Goal: Task Accomplishment & Management: Use online tool/utility

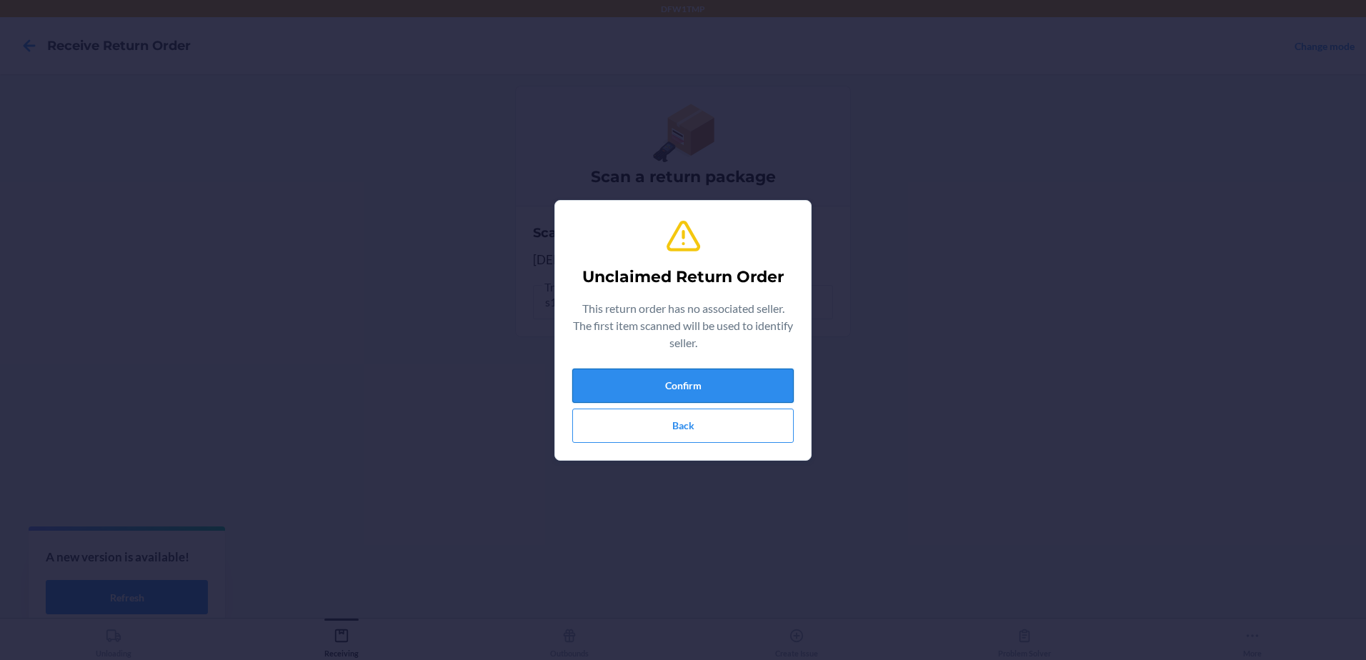
click at [732, 390] on button "Confirm" at bounding box center [683, 386] width 222 height 34
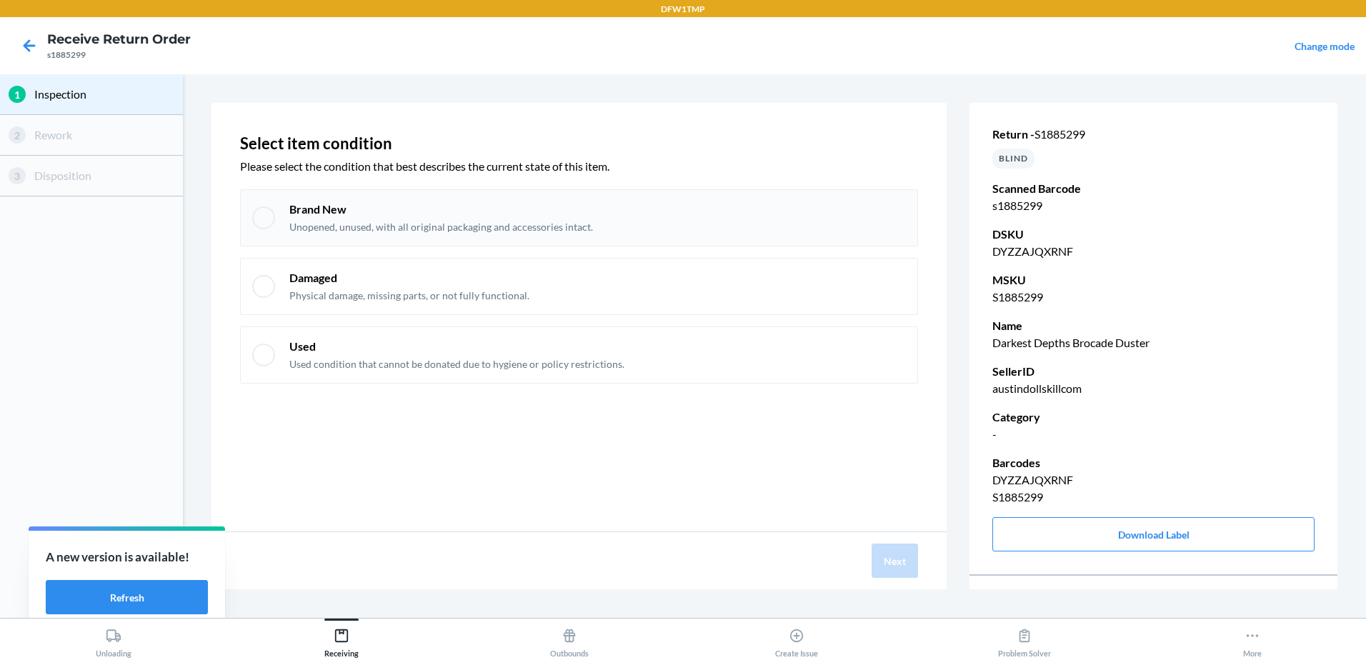
click at [260, 214] on div at bounding box center [263, 218] width 23 height 23
checkbox input "true"
click at [898, 565] on button "Next" at bounding box center [895, 561] width 46 height 34
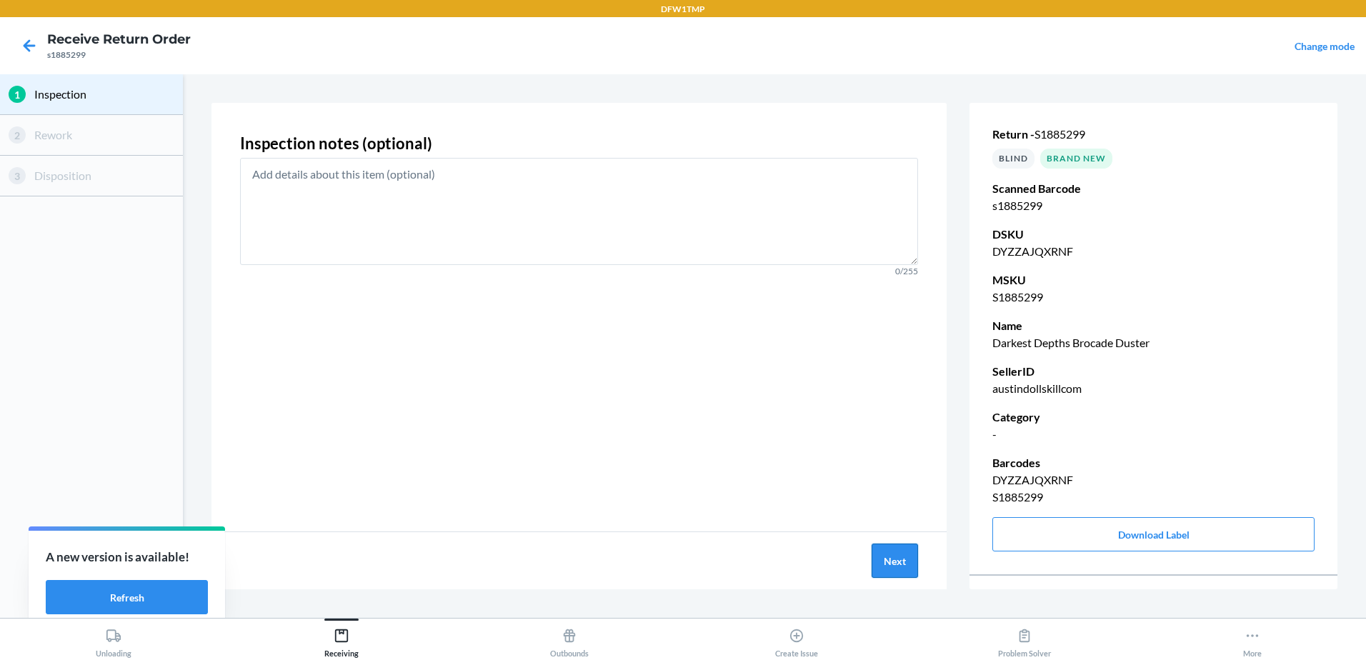
click at [897, 565] on button "Next" at bounding box center [895, 561] width 46 height 34
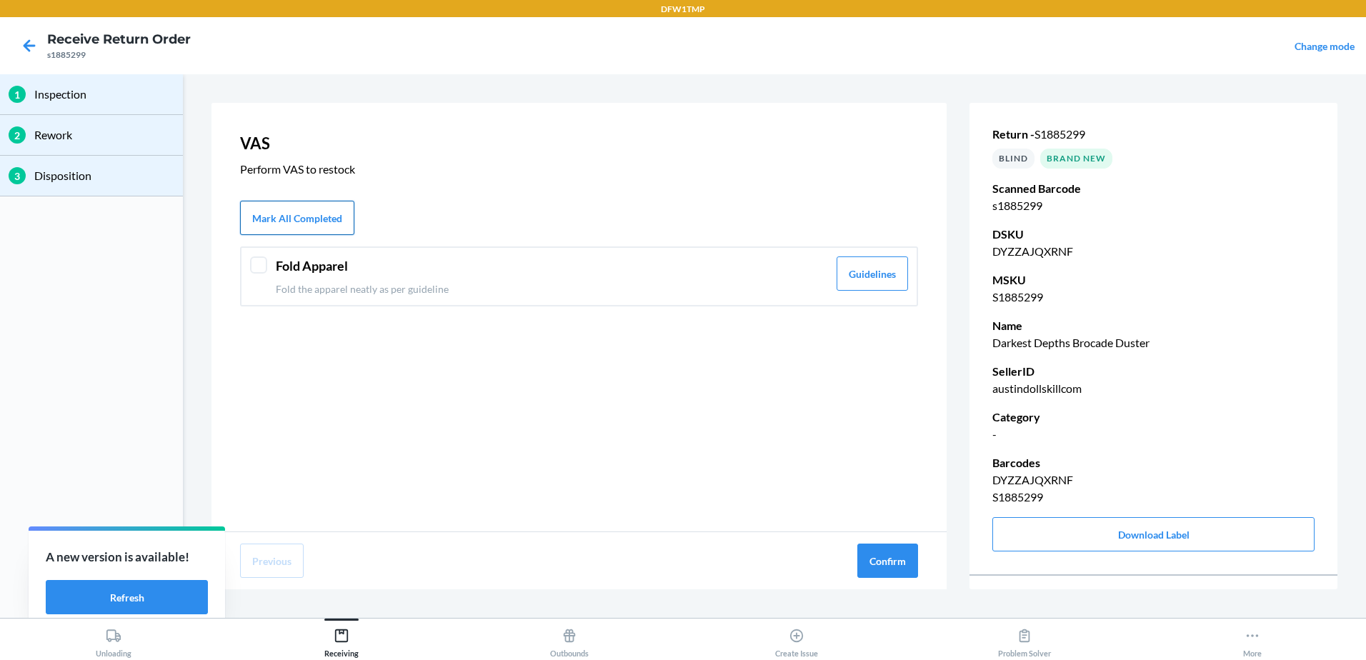
click at [268, 217] on button "Mark All Completed" at bounding box center [297, 218] width 114 height 34
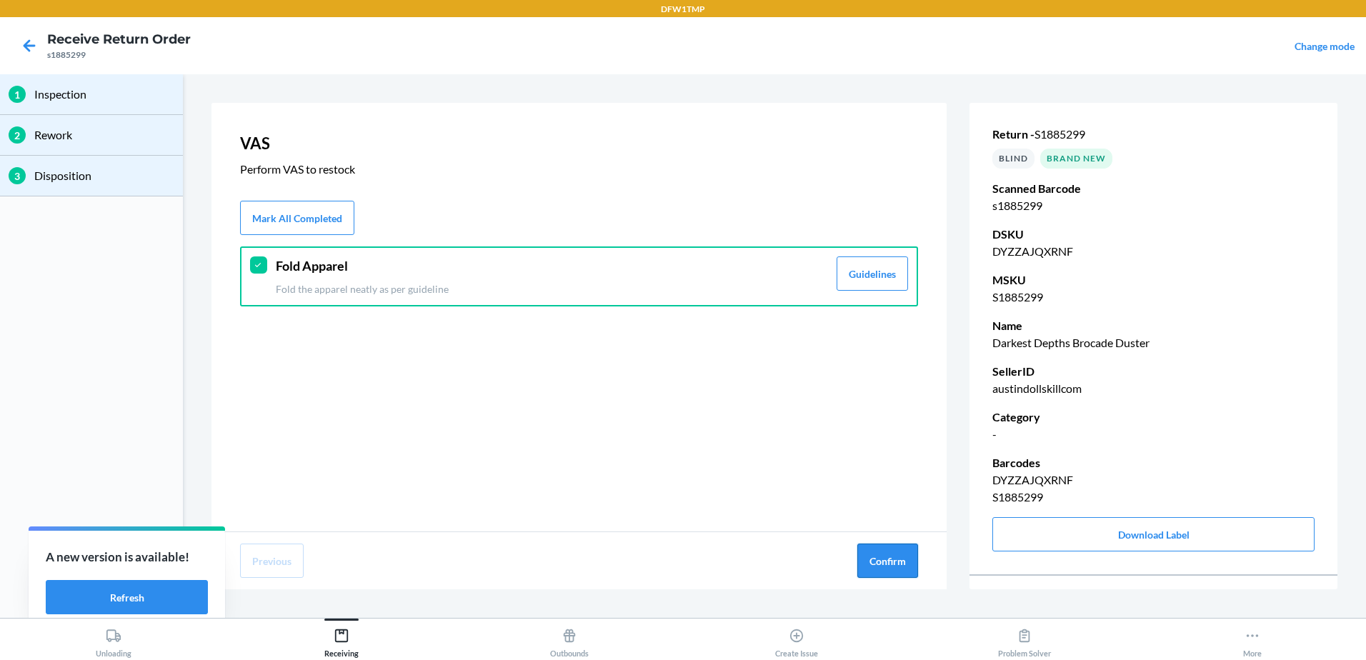
click at [887, 562] on button "Confirm" at bounding box center [887, 561] width 61 height 34
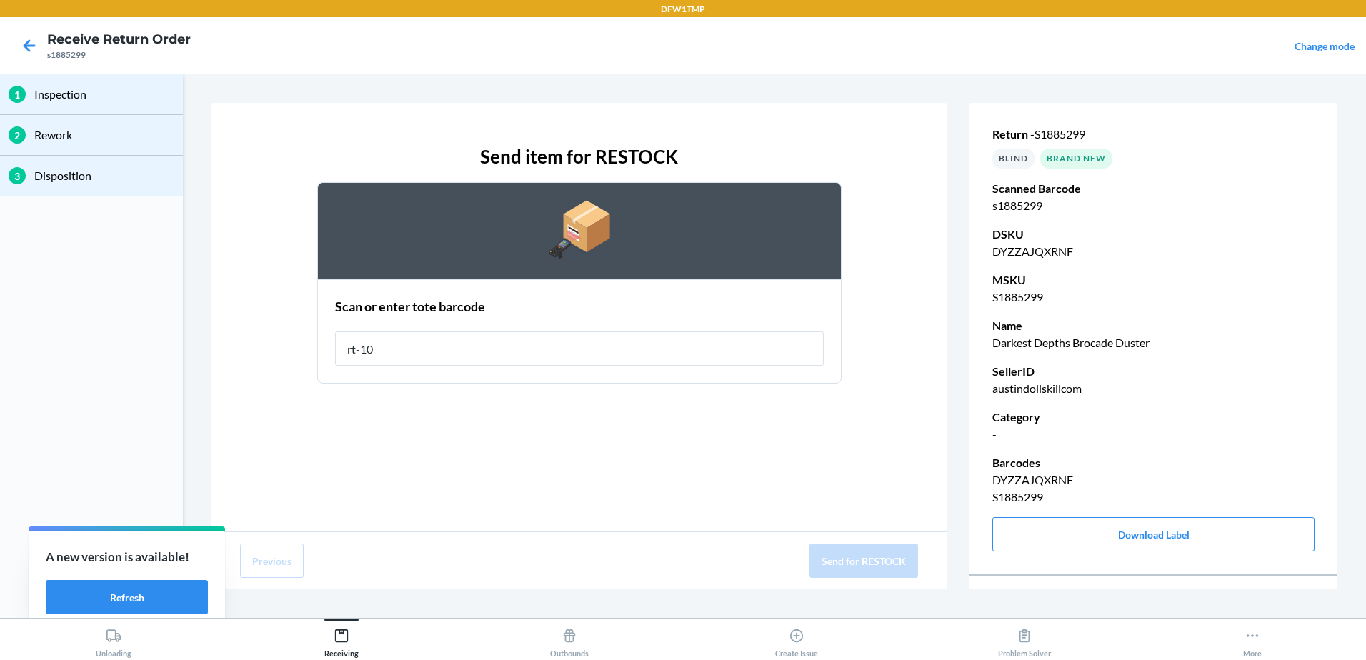
type input "rt-10"
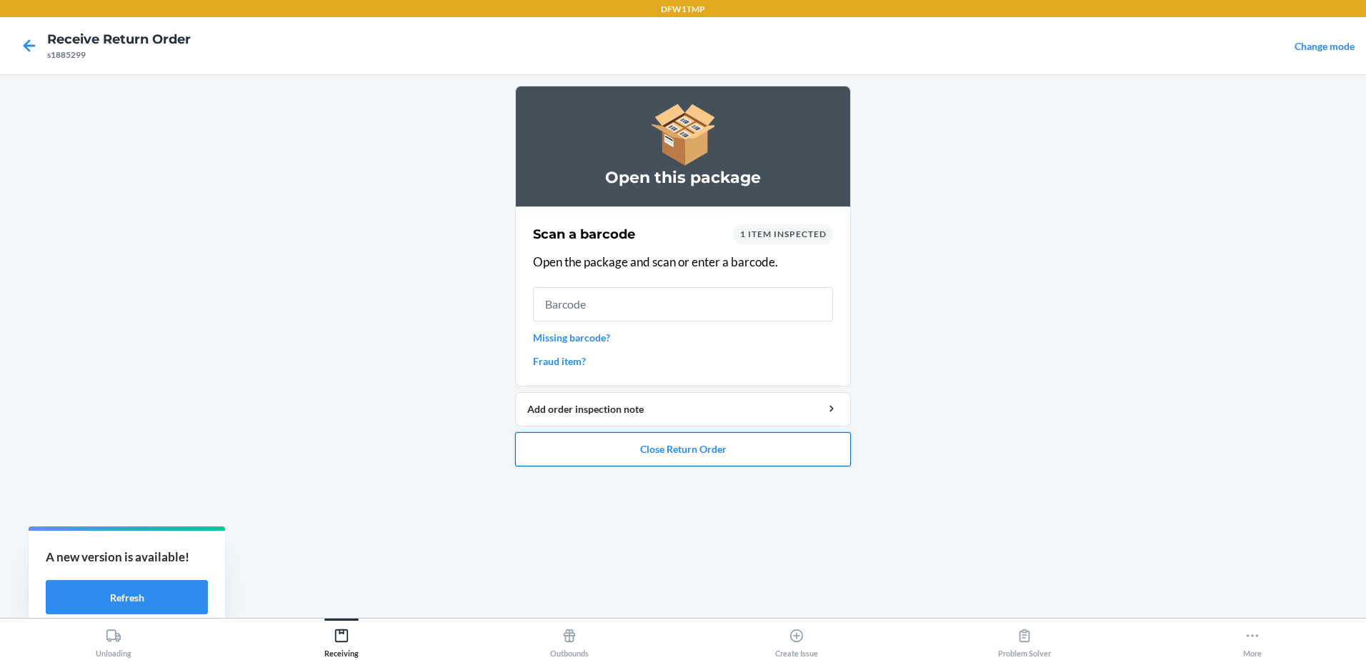
click at [640, 452] on button "Close Return Order" at bounding box center [683, 449] width 336 height 34
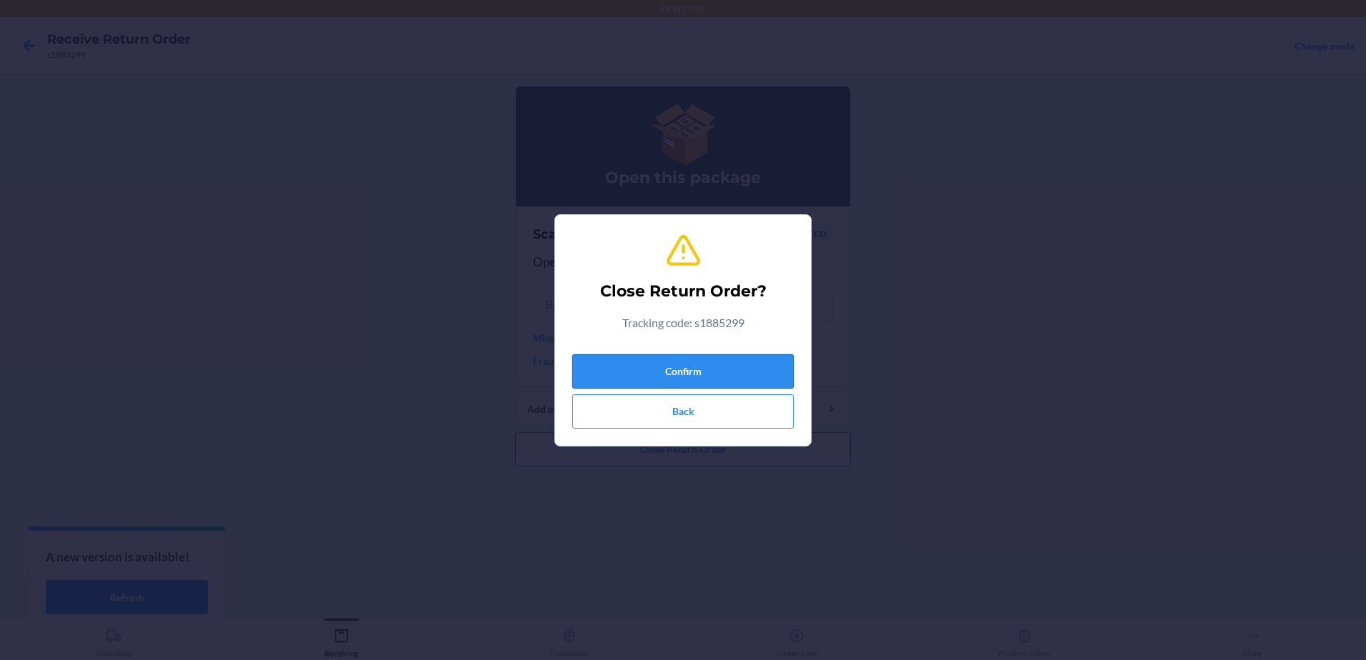
click at [662, 372] on button "Confirm" at bounding box center [683, 371] width 222 height 34
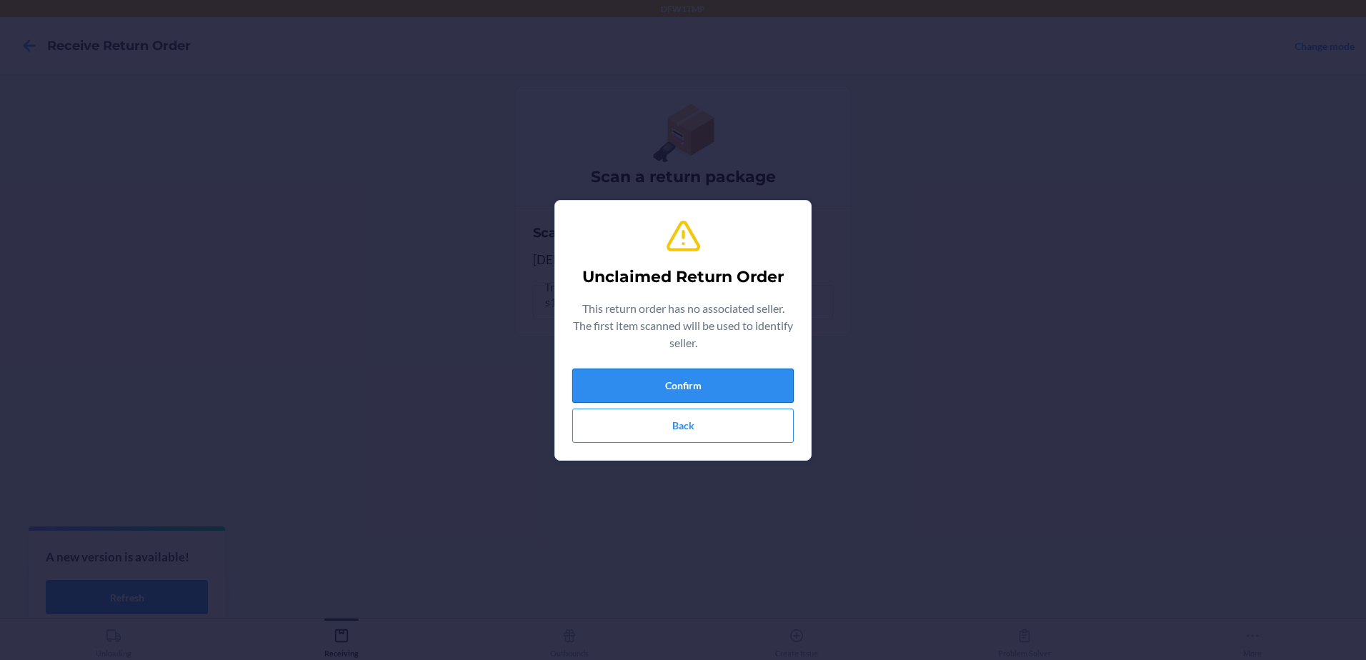
click at [735, 377] on button "Confirm" at bounding box center [683, 386] width 222 height 34
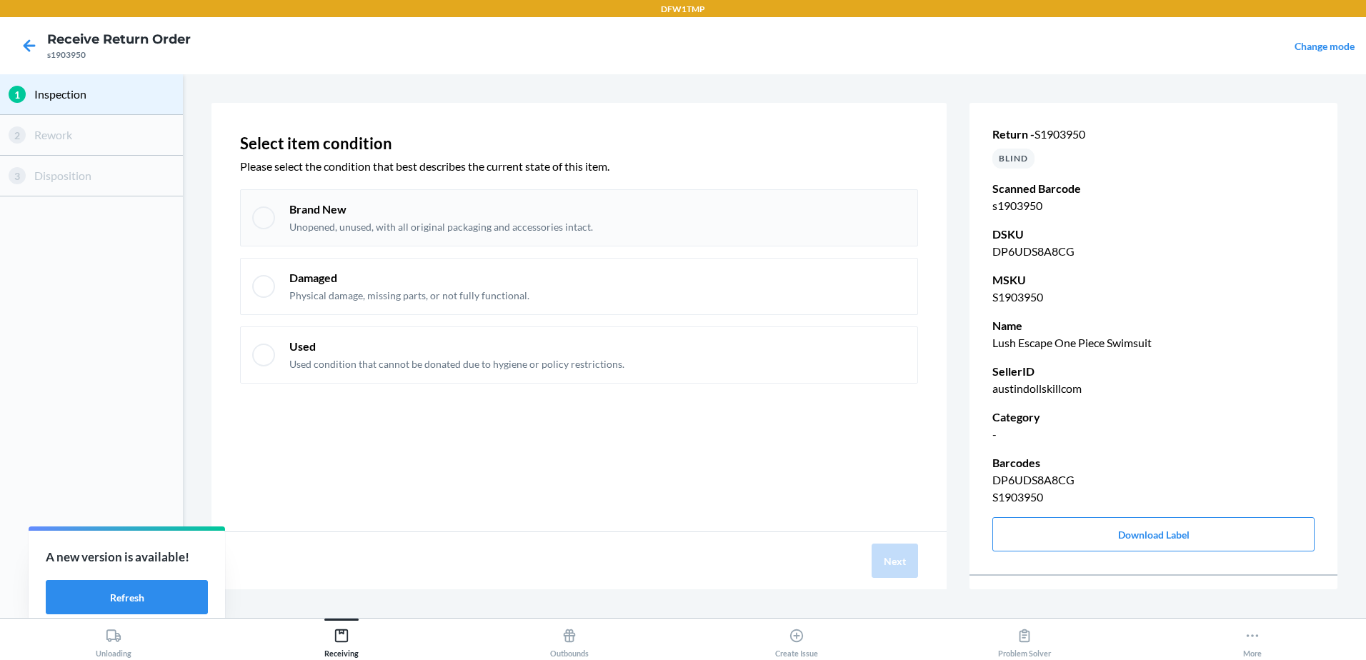
click at [263, 224] on div at bounding box center [263, 218] width 23 height 23
checkbox input "true"
click at [894, 564] on button "Next" at bounding box center [895, 561] width 46 height 34
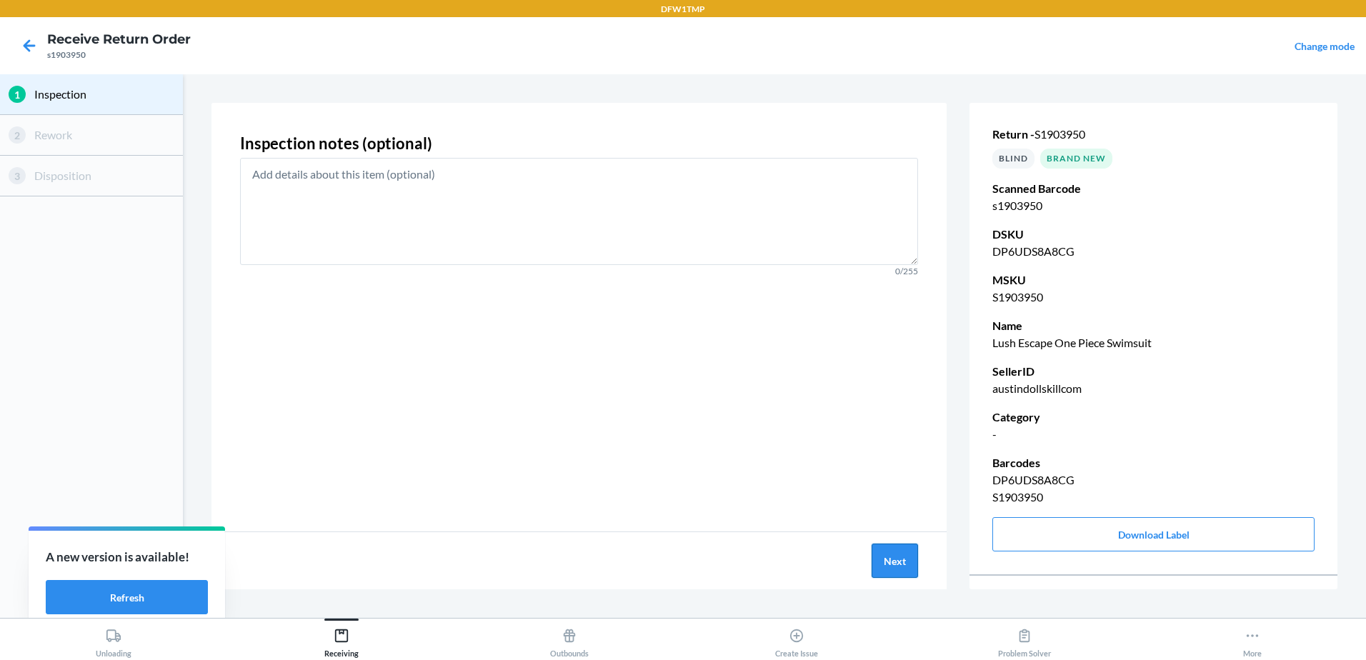
click at [897, 572] on button "Next" at bounding box center [895, 561] width 46 height 34
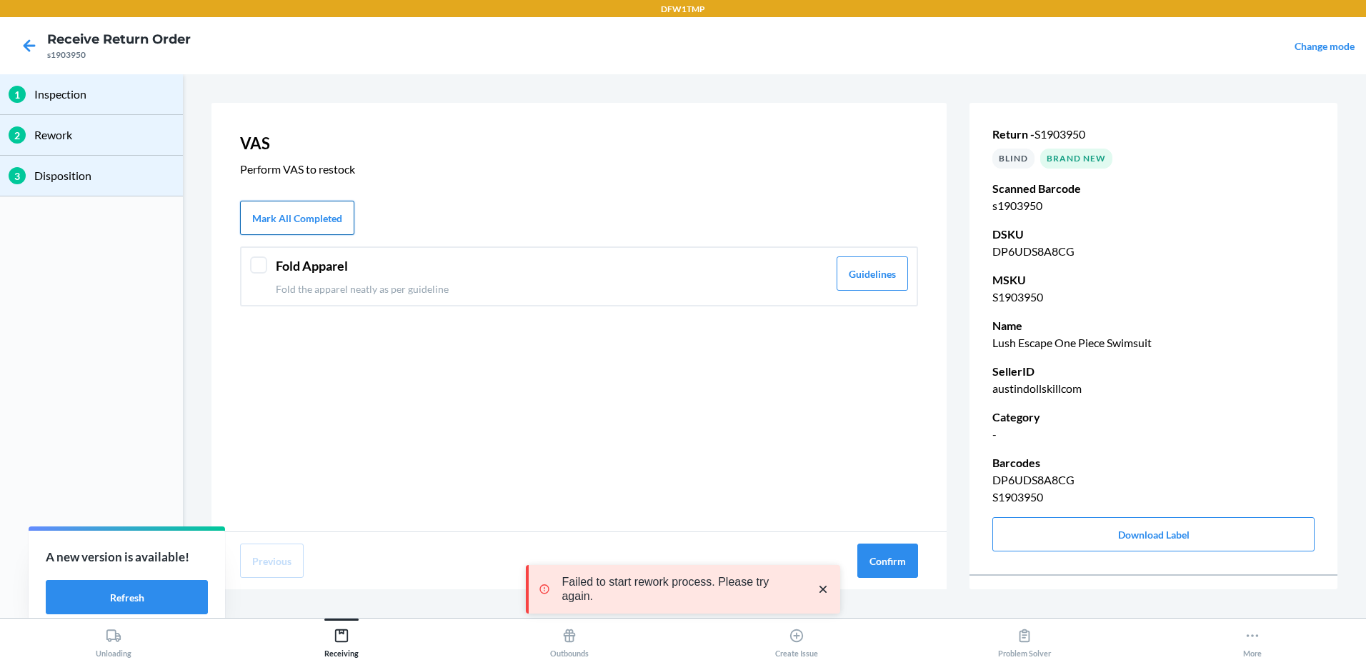
click at [275, 207] on button "Mark All Completed" at bounding box center [297, 218] width 114 height 34
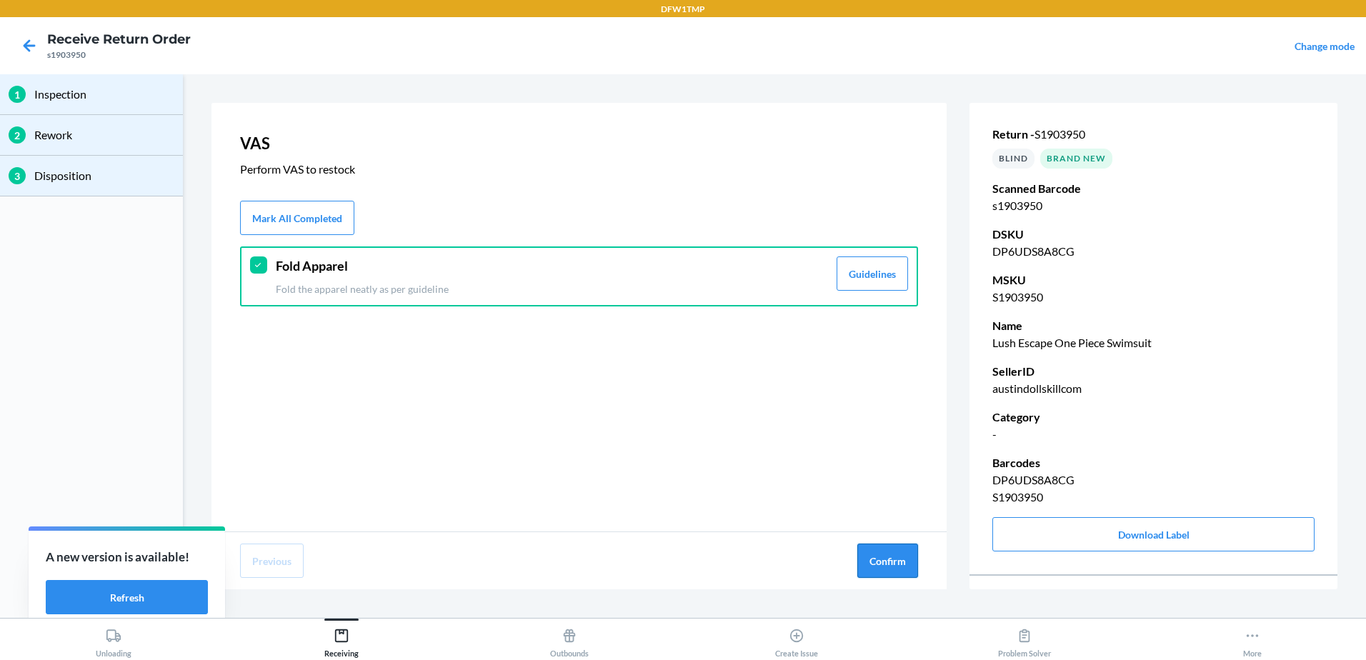
click at [900, 564] on button "Confirm" at bounding box center [887, 561] width 61 height 34
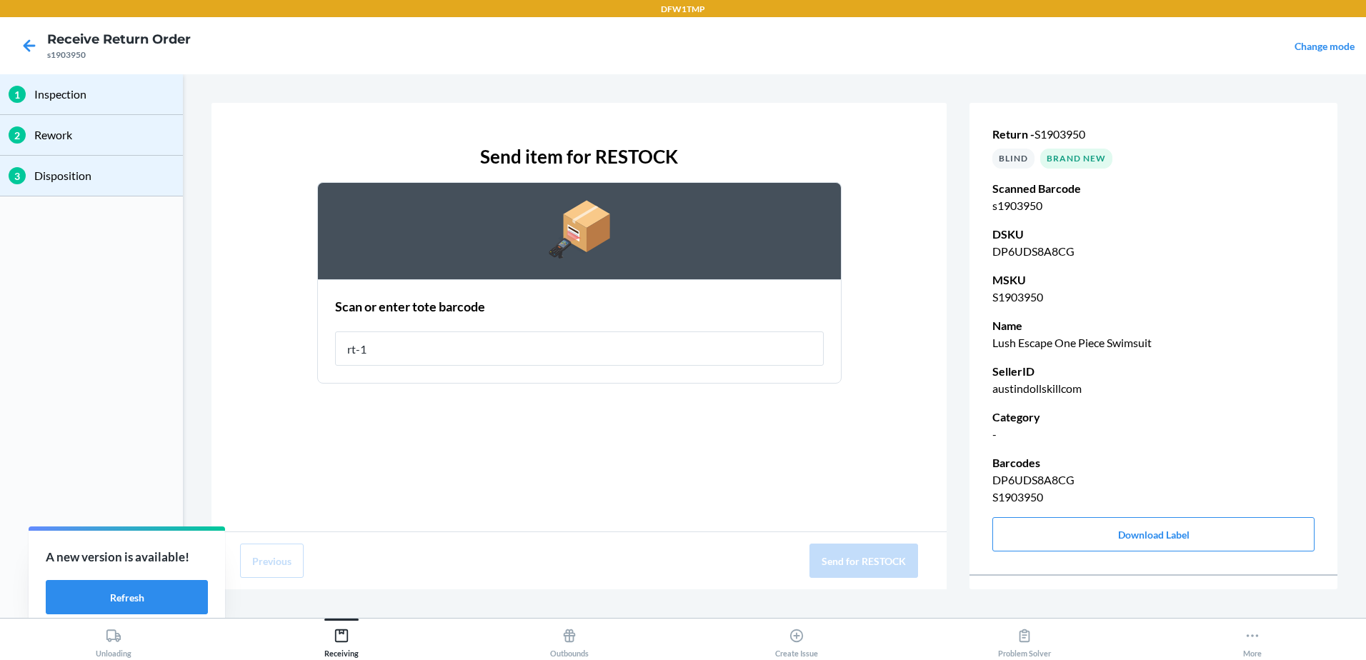
type input "rt-10"
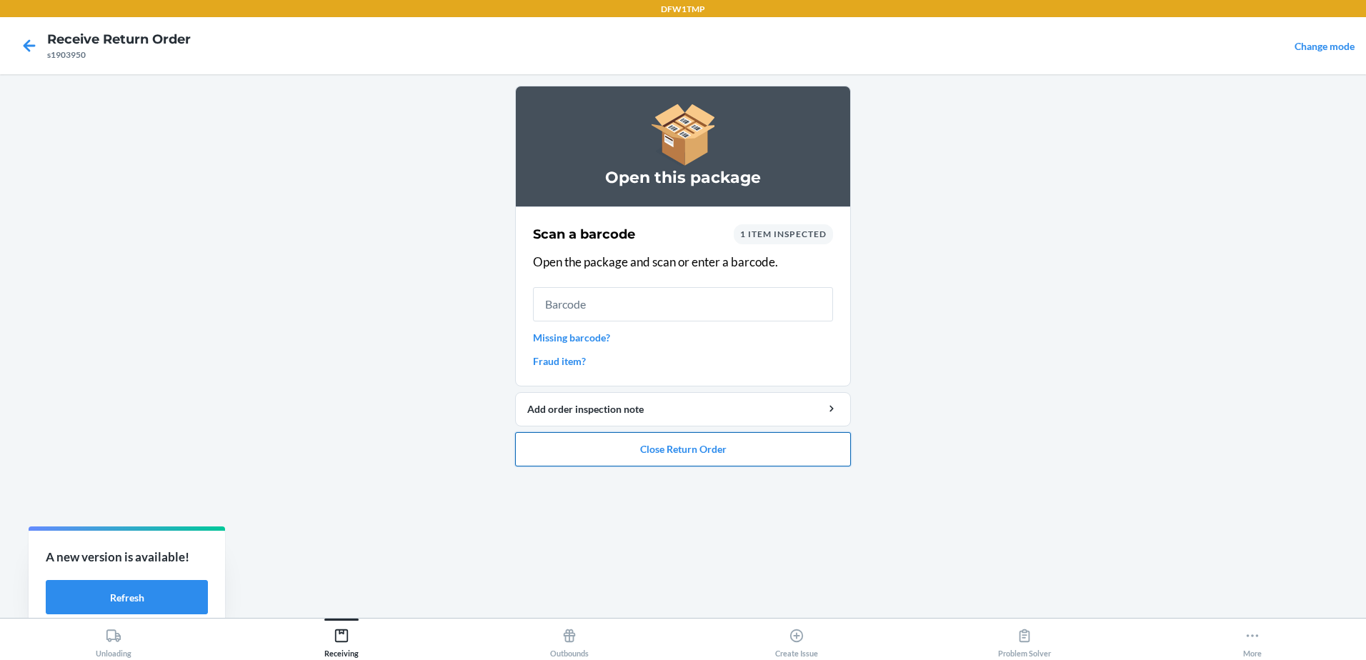
click at [704, 463] on button "Close Return Order" at bounding box center [683, 449] width 336 height 34
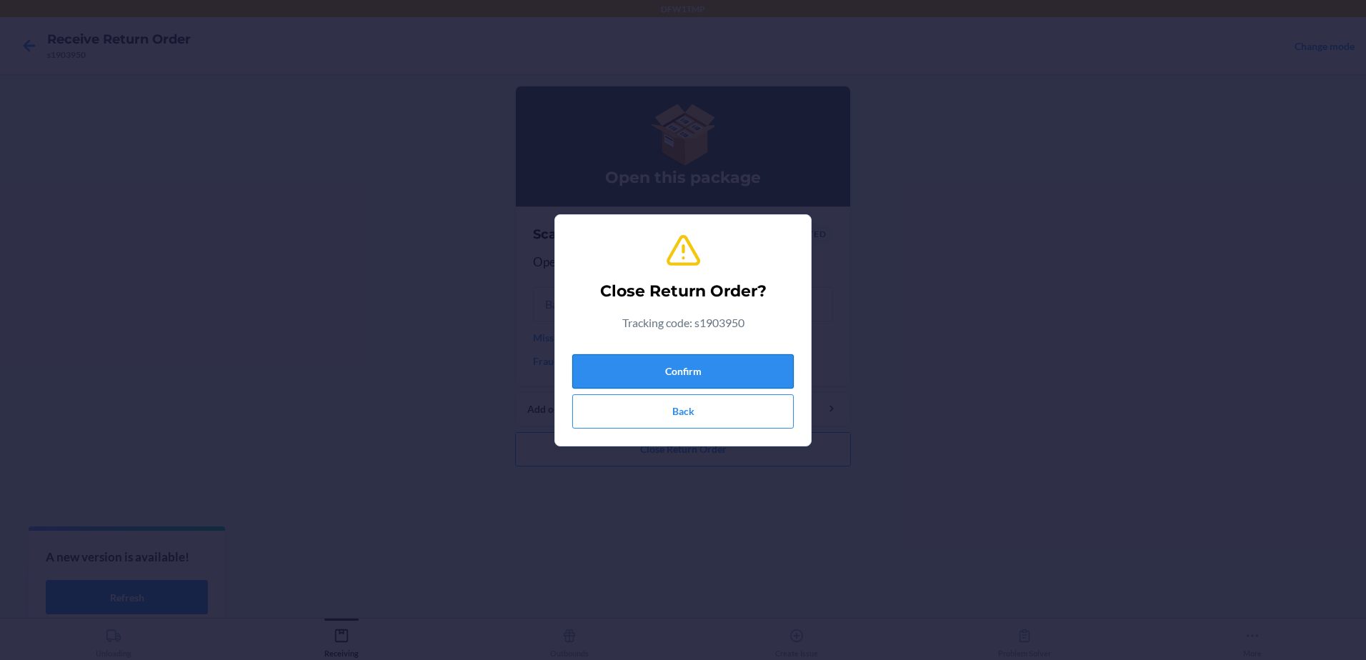
click at [697, 375] on button "Confirm" at bounding box center [683, 371] width 222 height 34
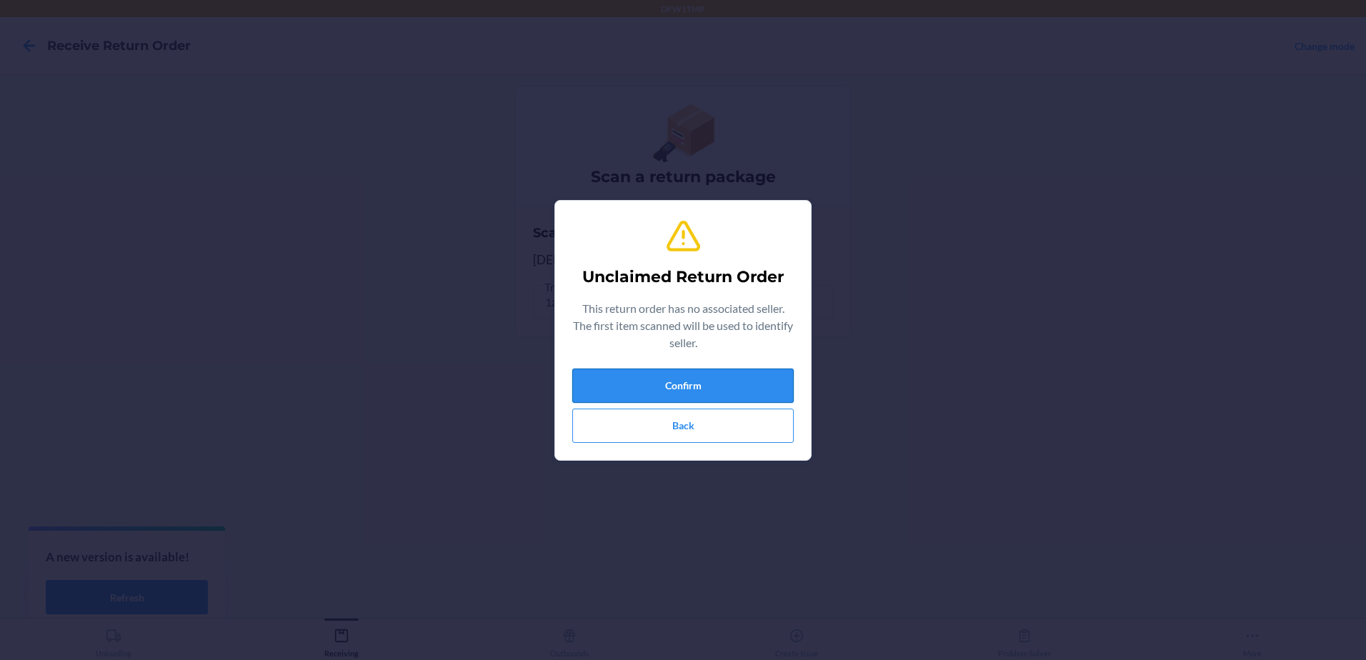
click at [613, 376] on button "Confirm" at bounding box center [683, 386] width 222 height 34
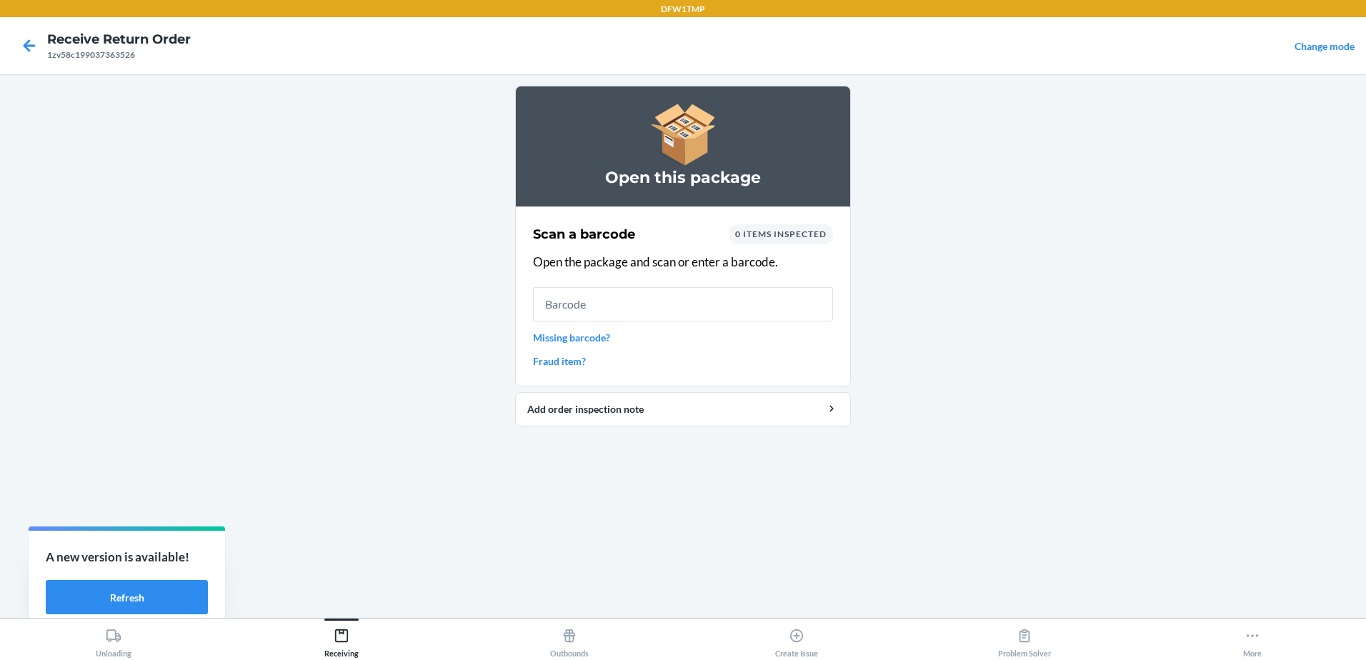
click at [605, 342] on link "Missing barcode?" at bounding box center [683, 337] width 300 height 15
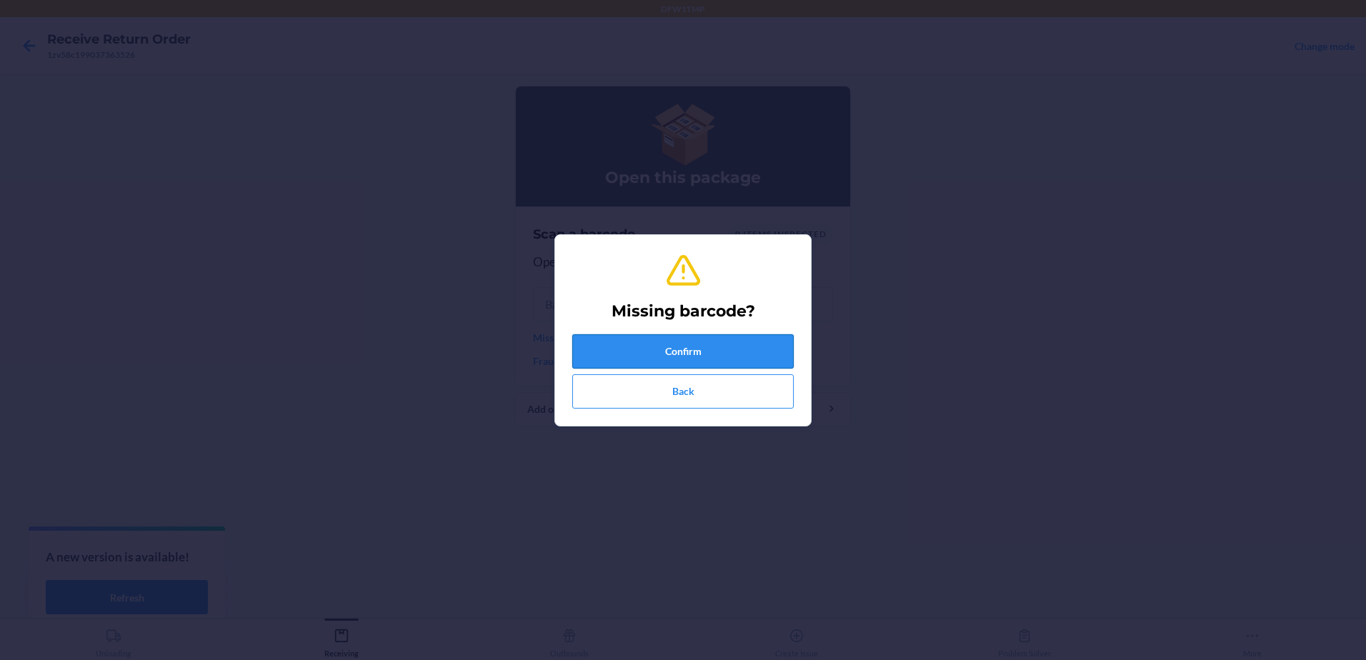
click at [718, 341] on button "Confirm" at bounding box center [683, 351] width 222 height 34
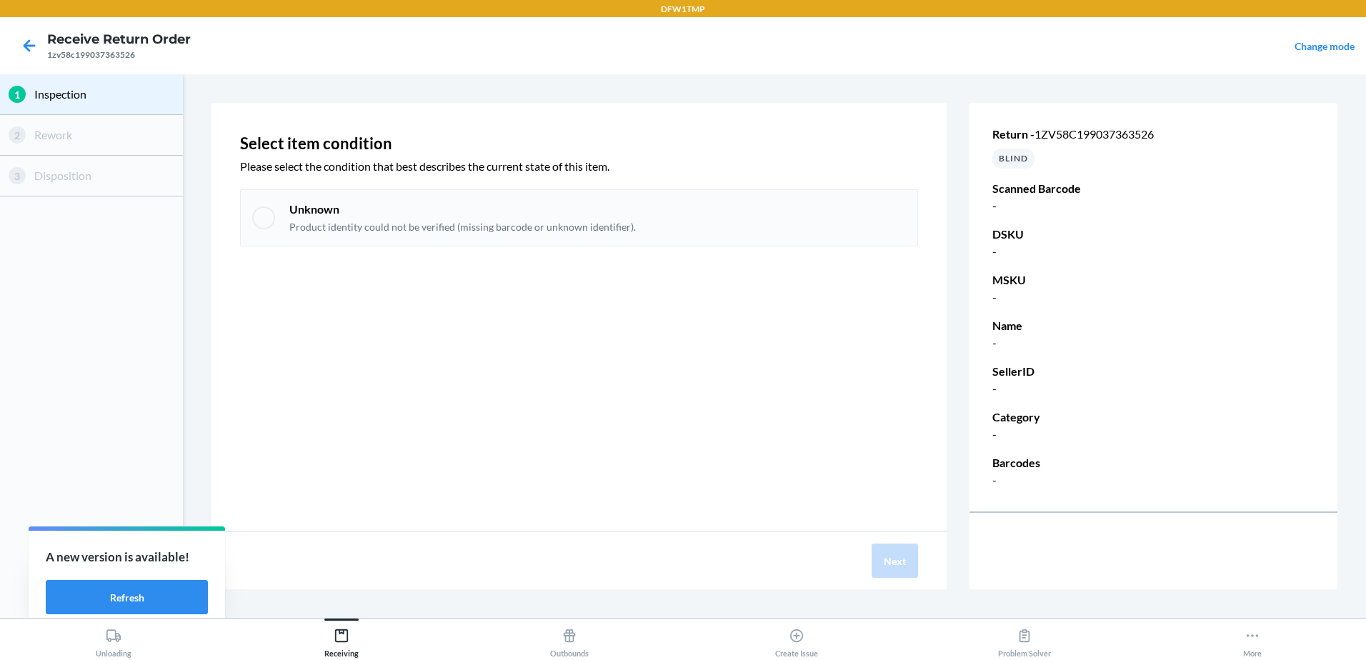
click at [260, 212] on div at bounding box center [263, 218] width 23 height 23
checkbox input "true"
click at [898, 551] on button "Next" at bounding box center [895, 561] width 46 height 34
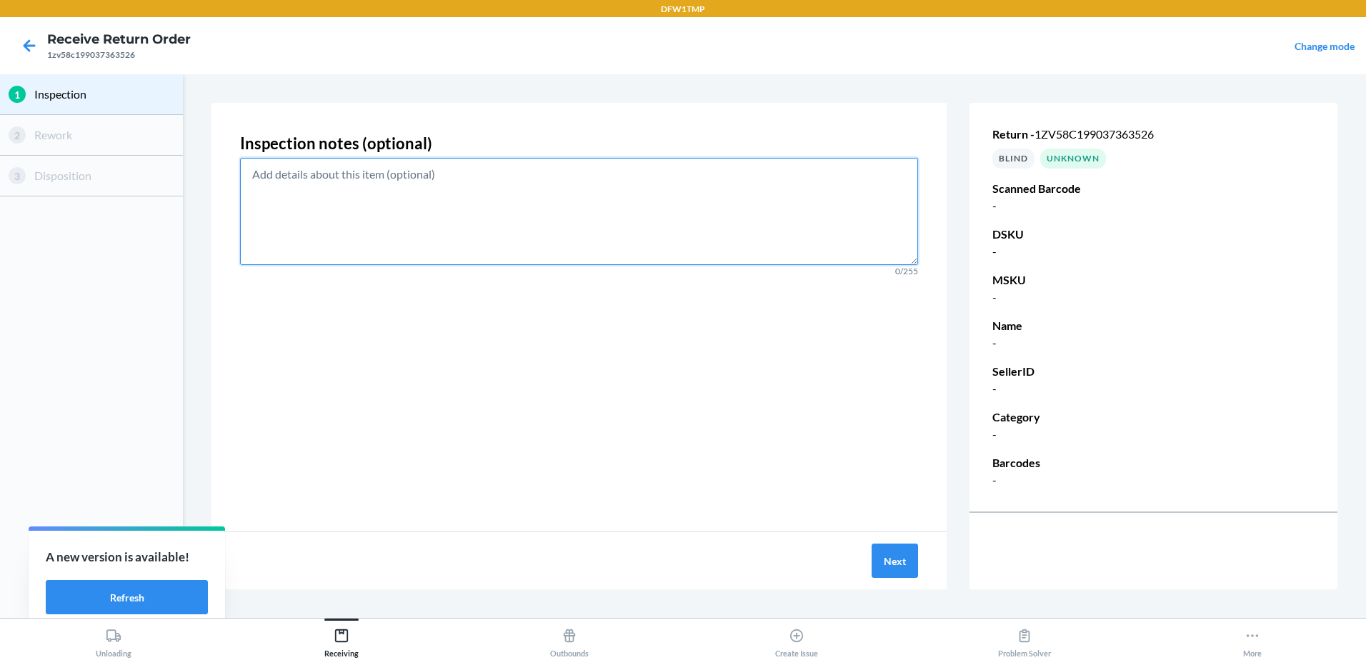
click at [670, 204] on textarea at bounding box center [579, 211] width 678 height 107
type textarea "NO BARCODE ON ITEM"
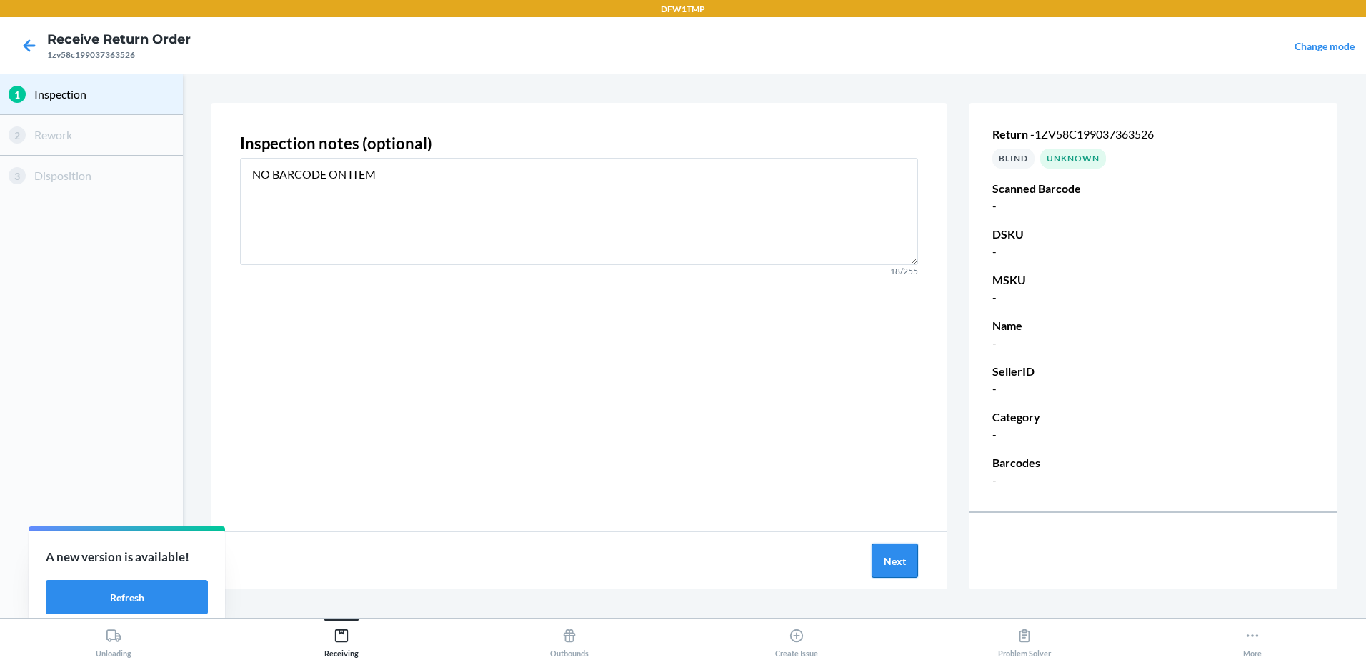
click at [890, 567] on button "Next" at bounding box center [895, 561] width 46 height 34
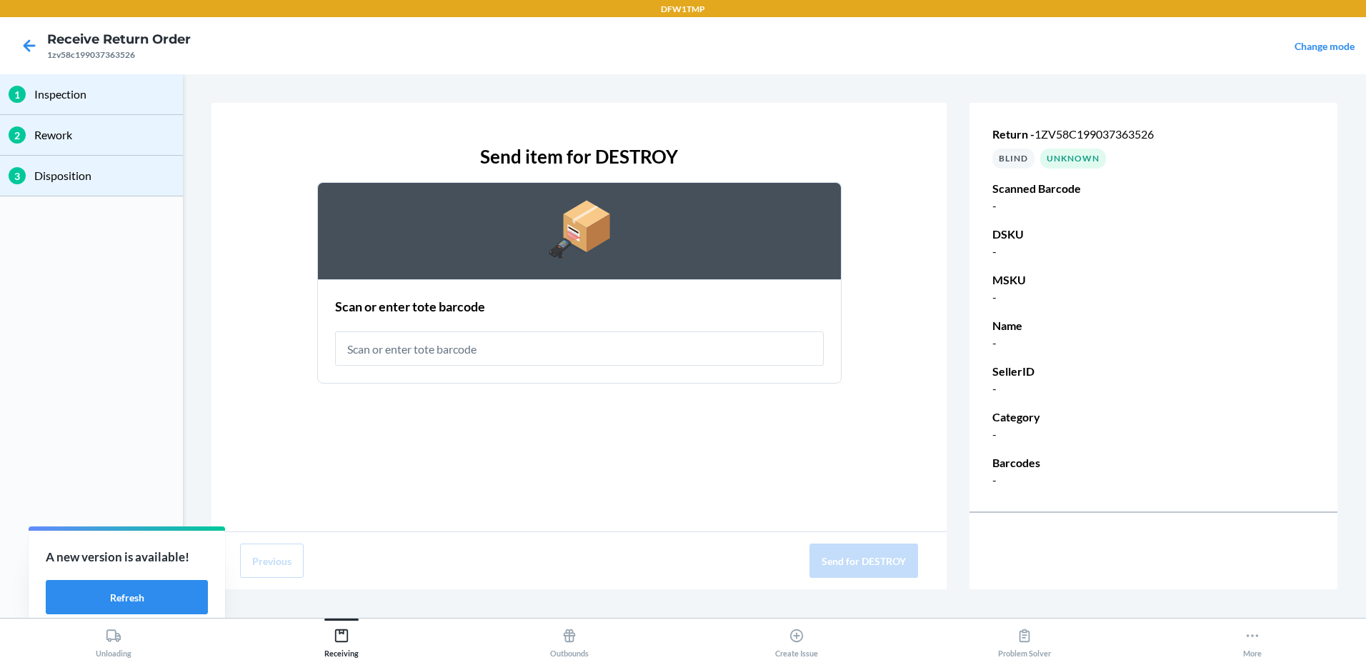
click at [70, 97] on p "Inspection" at bounding box center [104, 94] width 140 height 17
click at [64, 146] on div "2 Rework" at bounding box center [91, 135] width 183 height 41
click at [46, 169] on p "Disposition" at bounding box center [104, 175] width 140 height 17
click at [1096, 144] on div "Return - 1zv58c199037363526 BLIND Unknown Scanned Barcode - DSKU - MSKU - Name …" at bounding box center [1154, 307] width 368 height 420
click at [1088, 159] on div "Unknown" at bounding box center [1073, 159] width 66 height 20
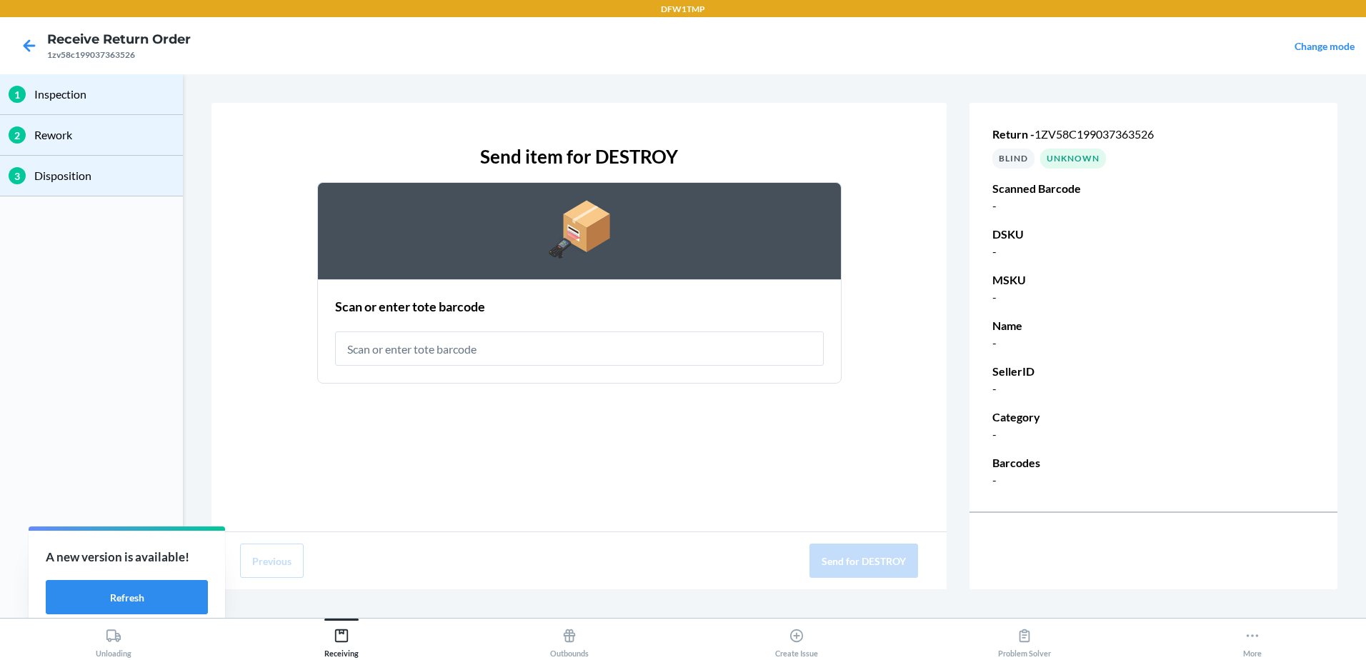
click at [1033, 444] on div "Return - 1zv58c199037363526 BLIND Unknown Scanned Barcode - DSKU - MSKU - Name …" at bounding box center [1154, 307] width 368 height 420
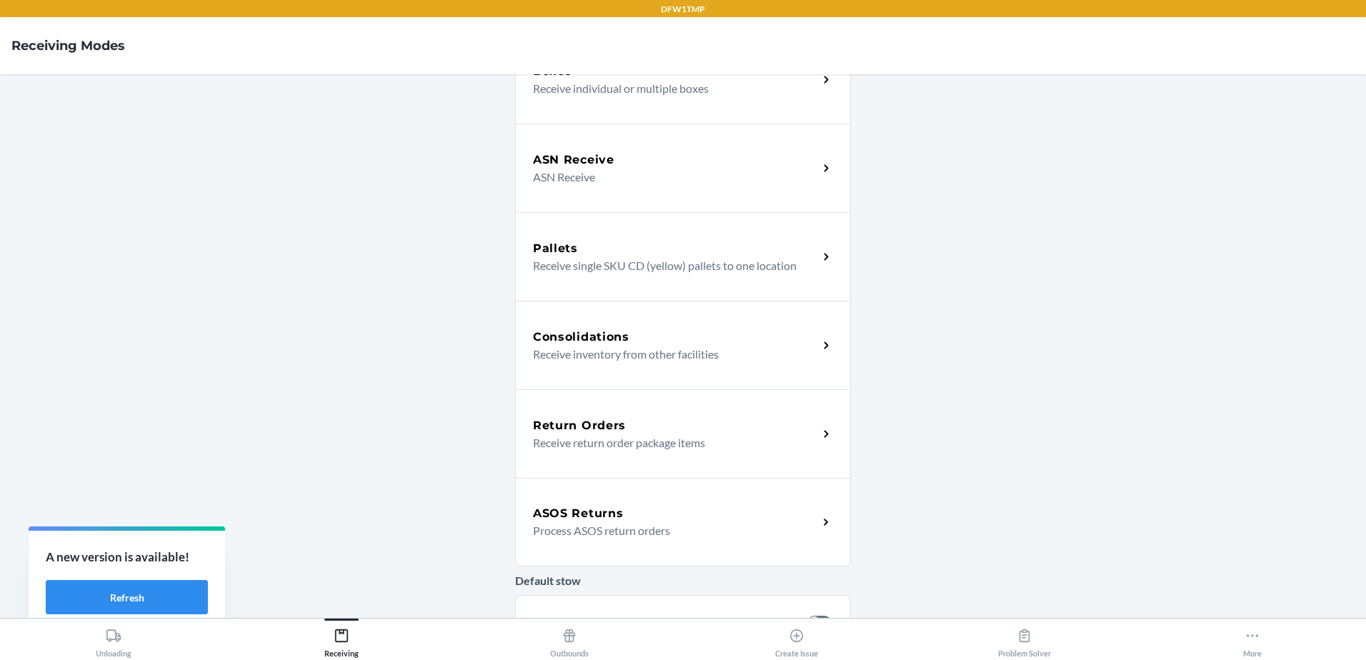
scroll to position [143, 0]
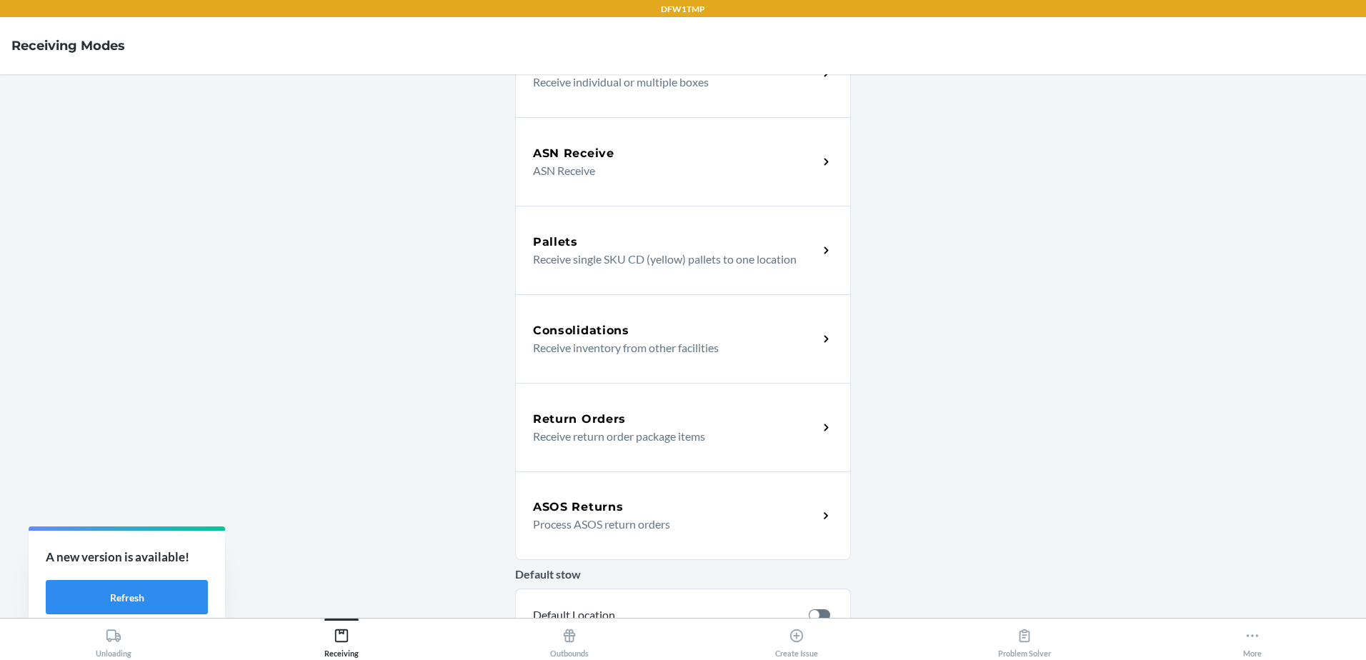
click at [650, 417] on div "Return Orders" at bounding box center [675, 419] width 285 height 17
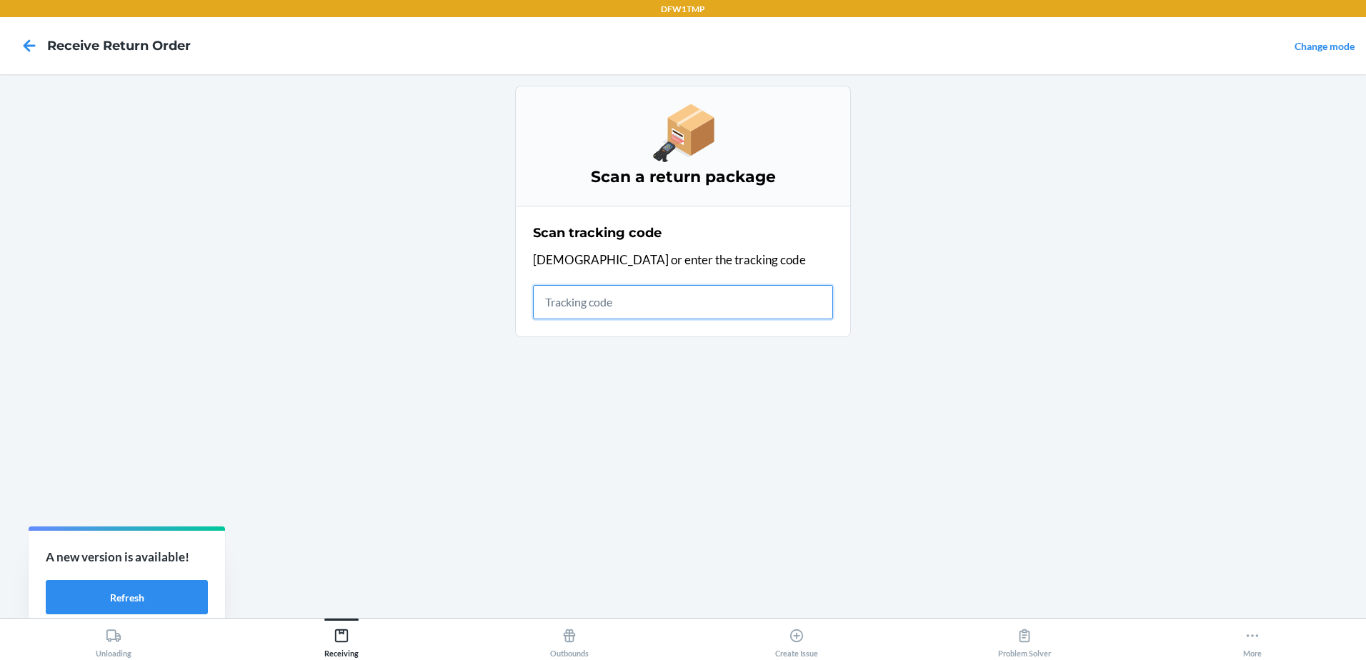
type input "5"
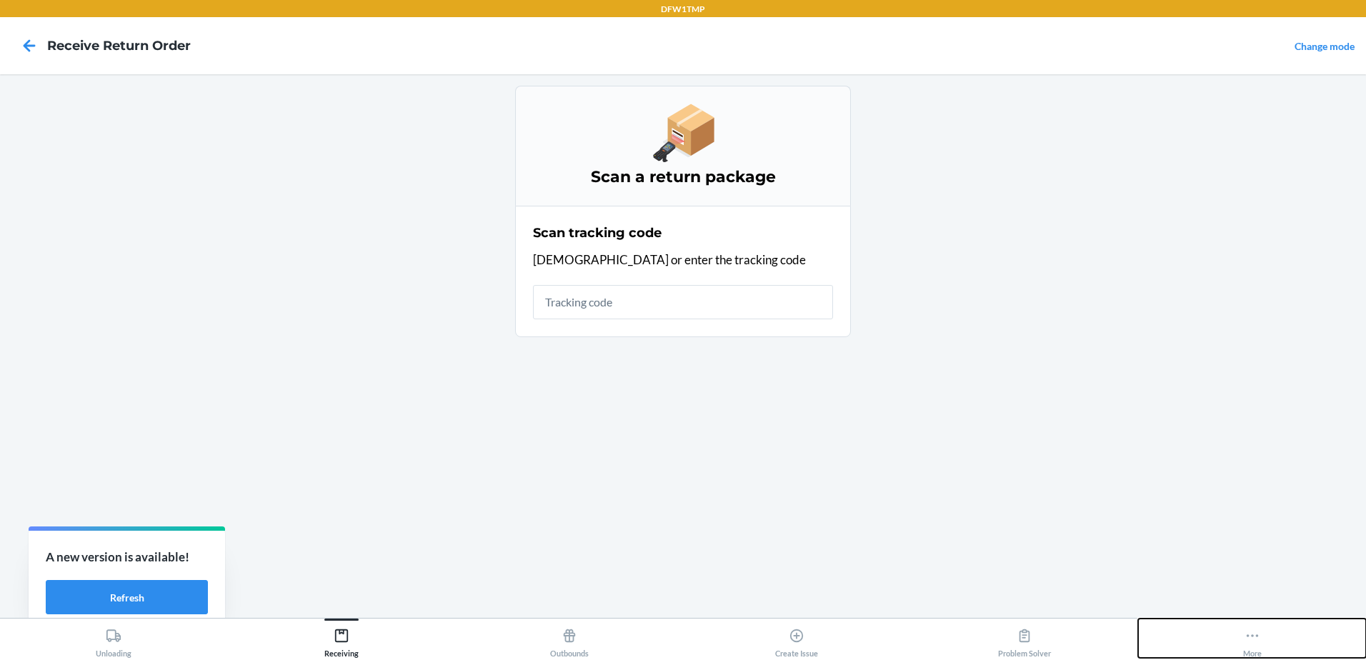
click at [1258, 645] on div "More" at bounding box center [1252, 640] width 19 height 36
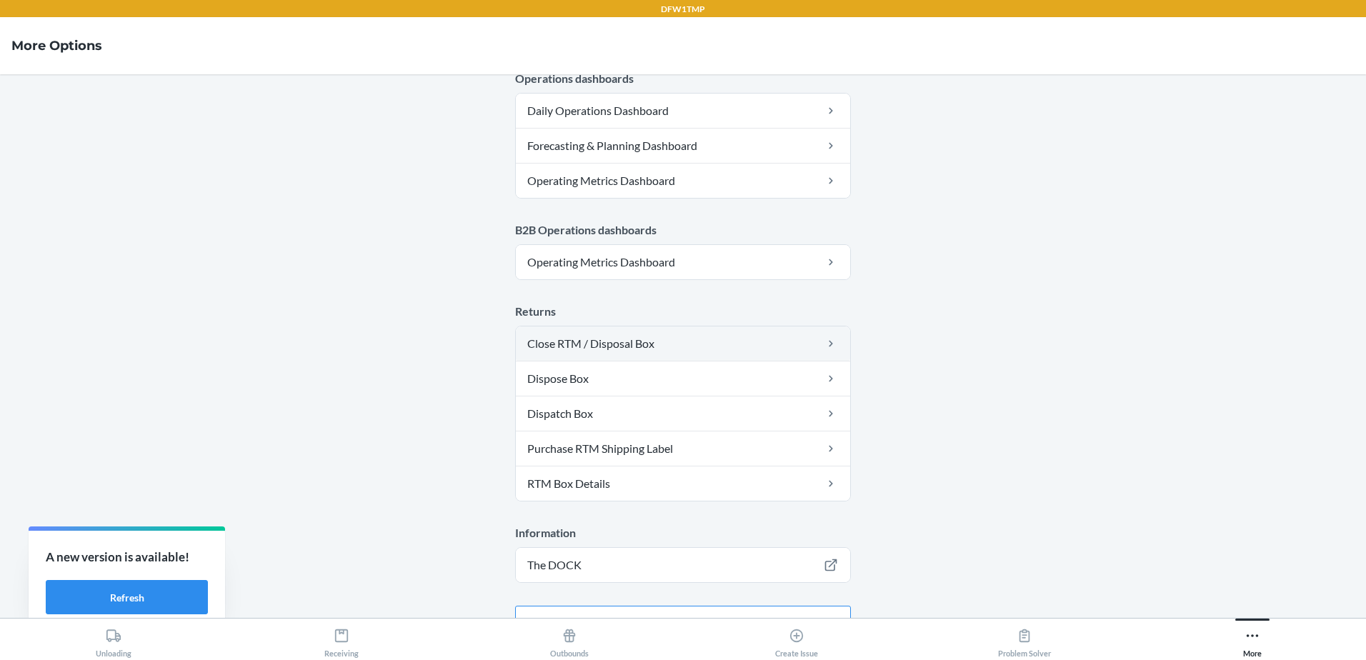
scroll to position [713, 0]
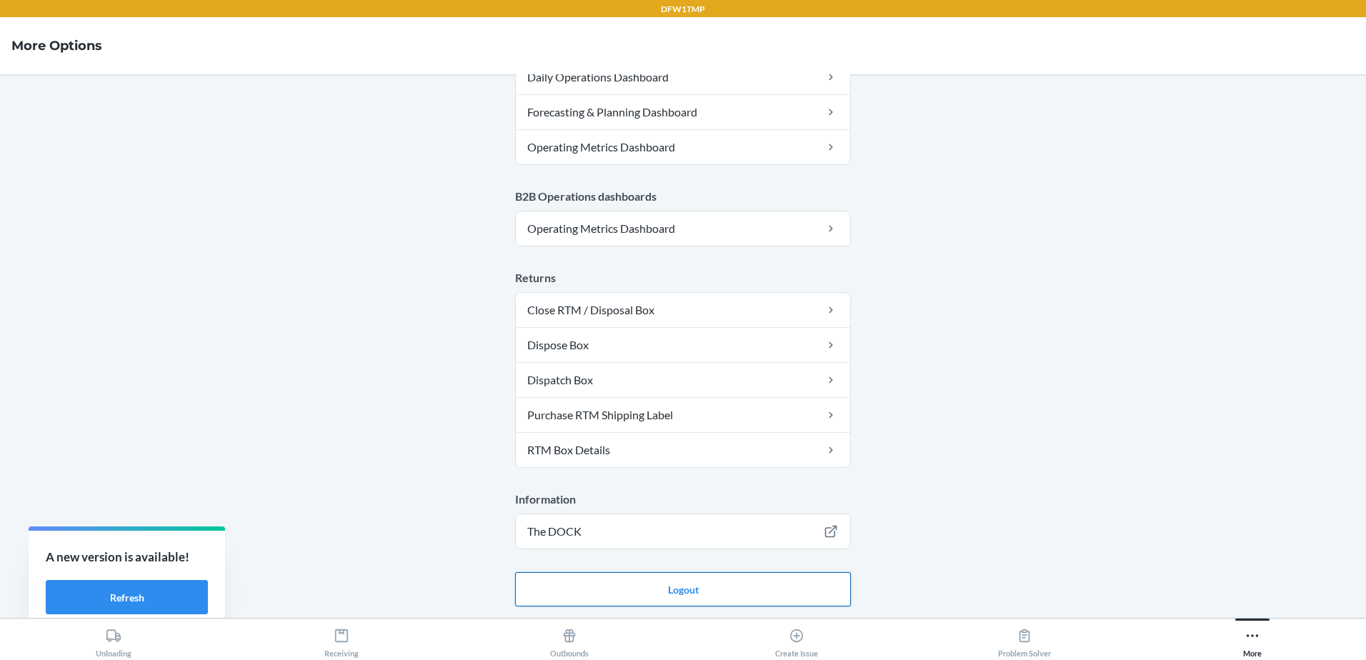
click at [644, 594] on button "Logout" at bounding box center [683, 589] width 336 height 34
